Goal: Check status

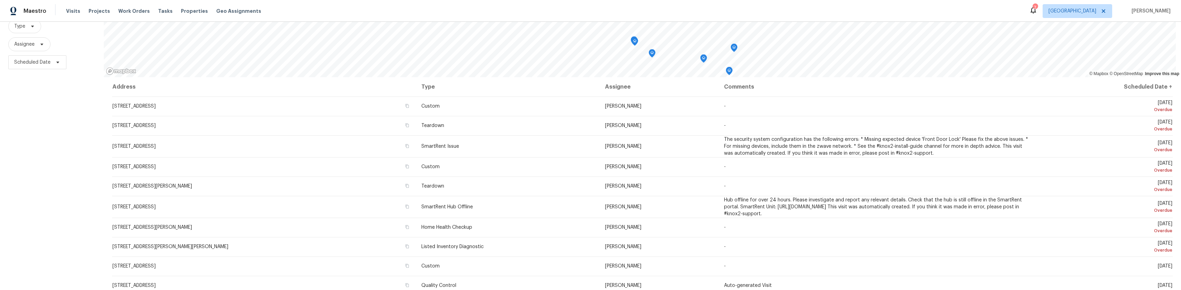
scroll to position [93, 0]
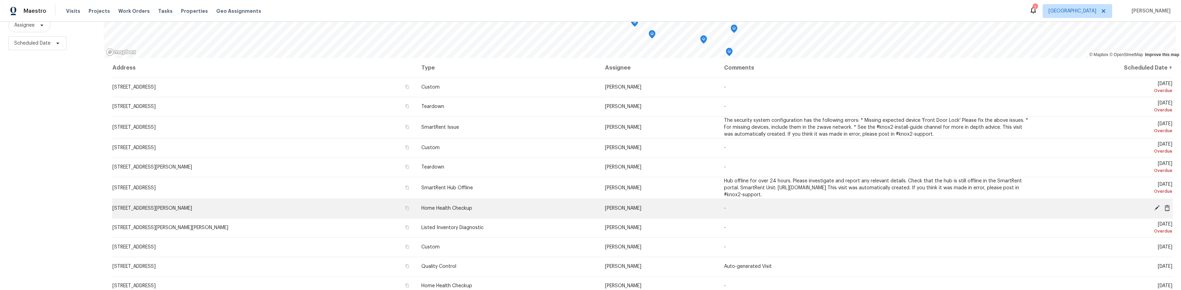
click at [1154, 205] on icon at bounding box center [1157, 208] width 6 height 6
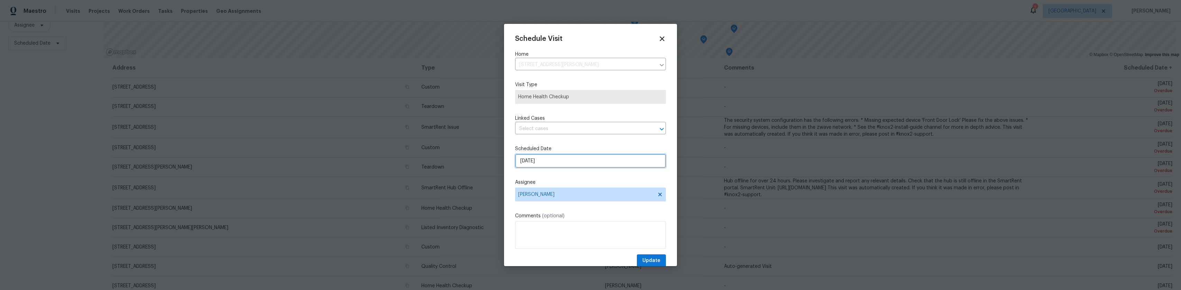
click at [557, 155] on input "[DATE]" at bounding box center [590, 161] width 151 height 14
click at [596, 103] on div "2" at bounding box center [600, 101] width 11 height 10
type input "[DATE]"
click at [641, 256] on button "Update" at bounding box center [651, 260] width 29 height 13
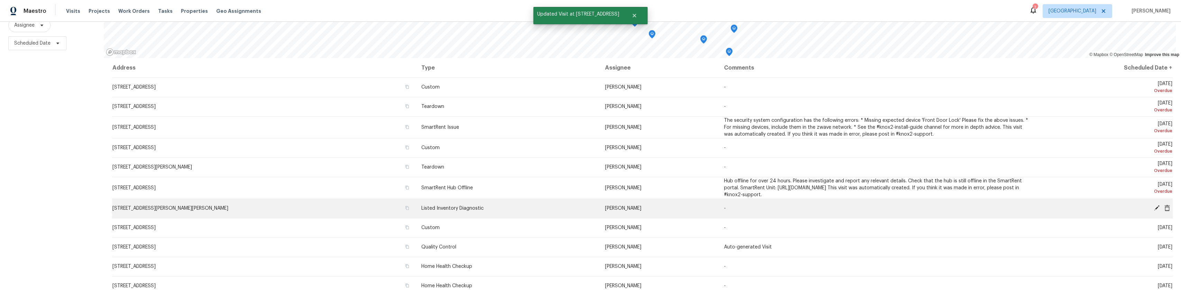
click at [1154, 205] on icon at bounding box center [1157, 208] width 6 height 6
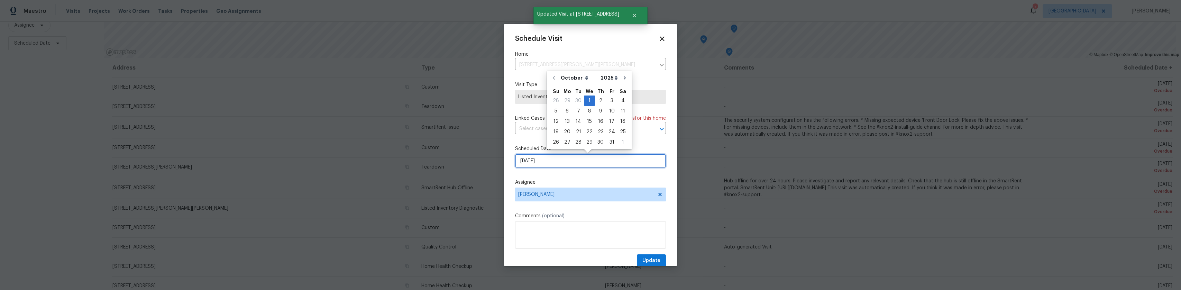
click at [582, 161] on input "[DATE]" at bounding box center [590, 161] width 151 height 14
click at [600, 104] on div "2" at bounding box center [600, 101] width 11 height 10
type input "[DATE]"
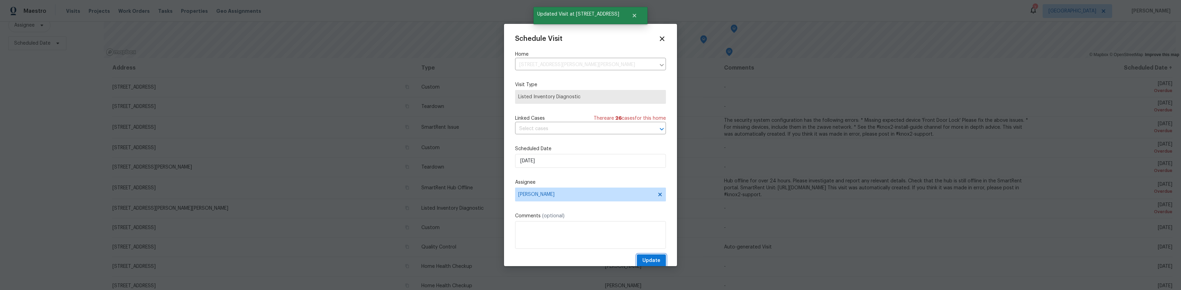
click at [648, 255] on button "Update" at bounding box center [651, 260] width 29 height 13
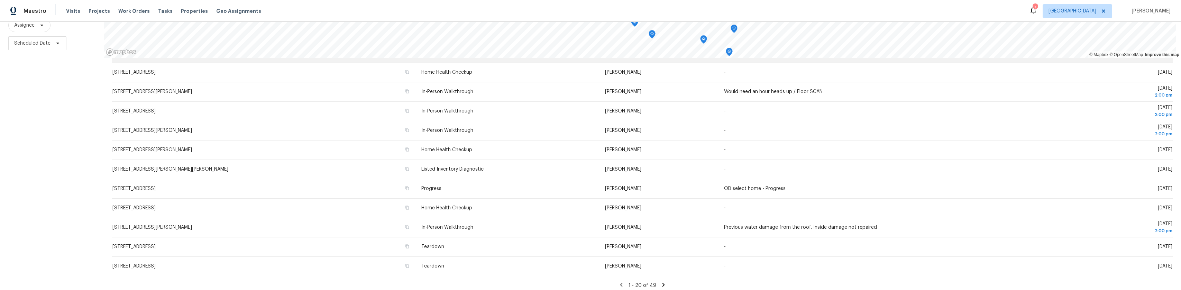
scroll to position [198, 0]
click at [662, 279] on icon at bounding box center [663, 281] width 2 height 4
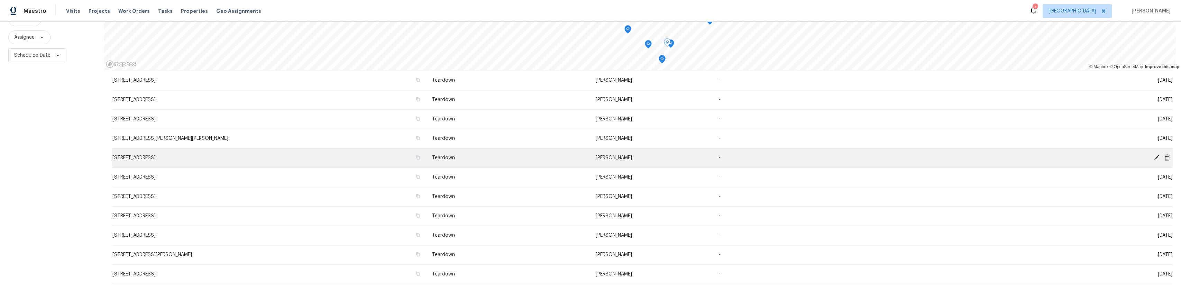
scroll to position [93, 0]
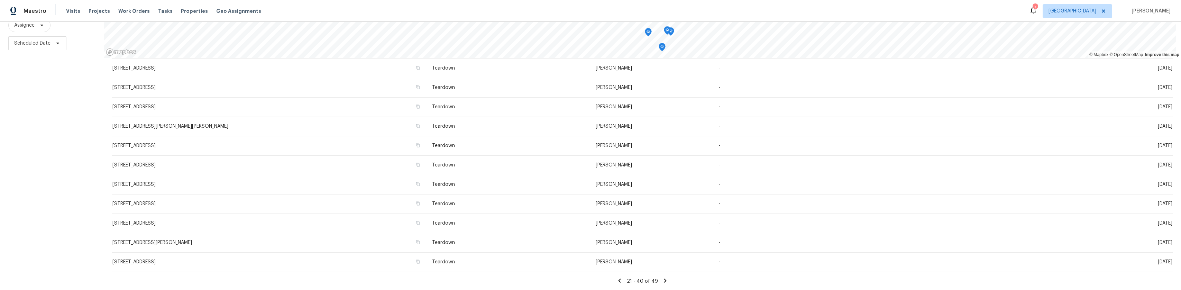
click at [662, 277] on icon at bounding box center [665, 280] width 6 height 6
